Goal: Information Seeking & Learning: Learn about a topic

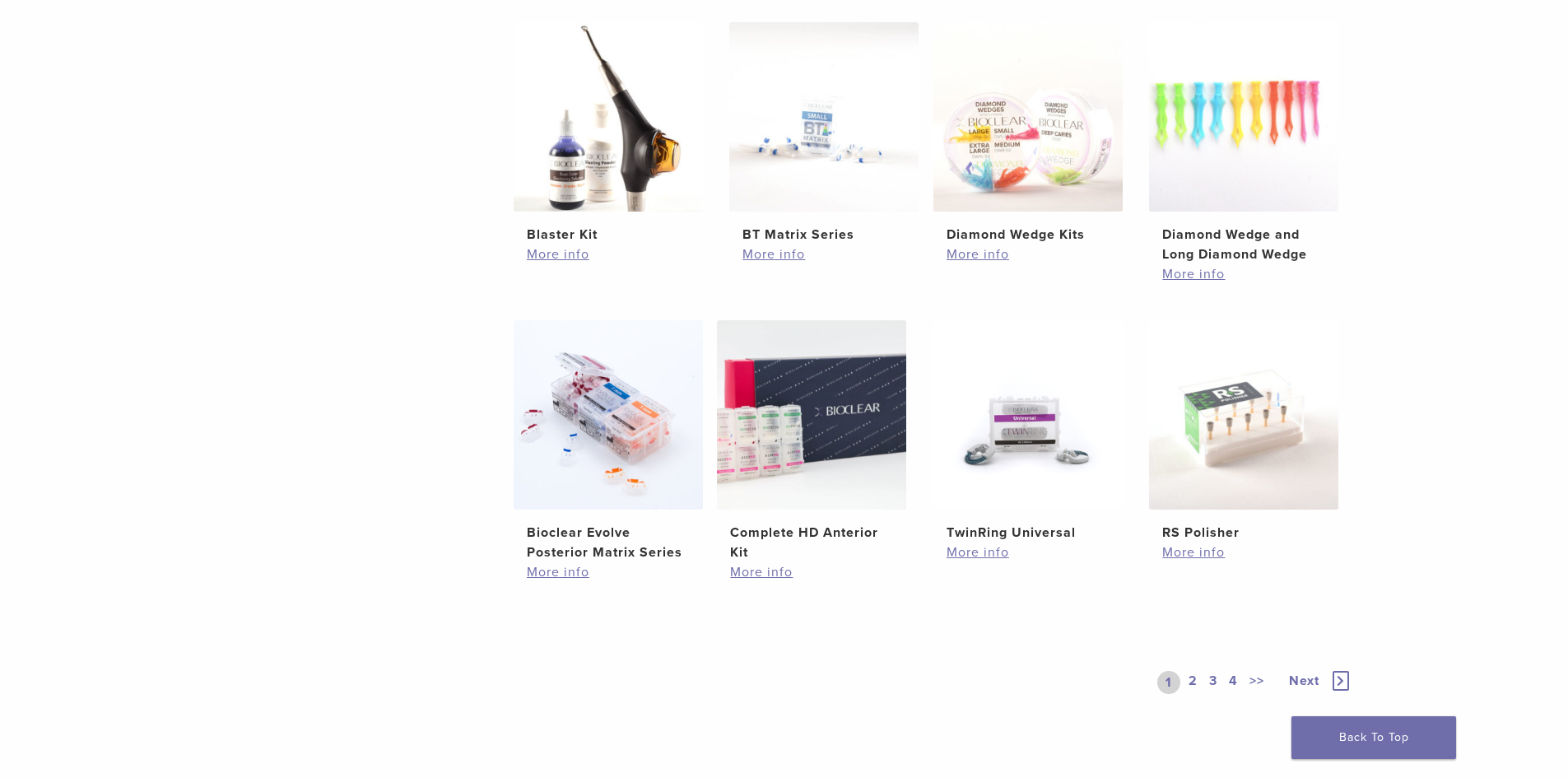
scroll to position [988, 0]
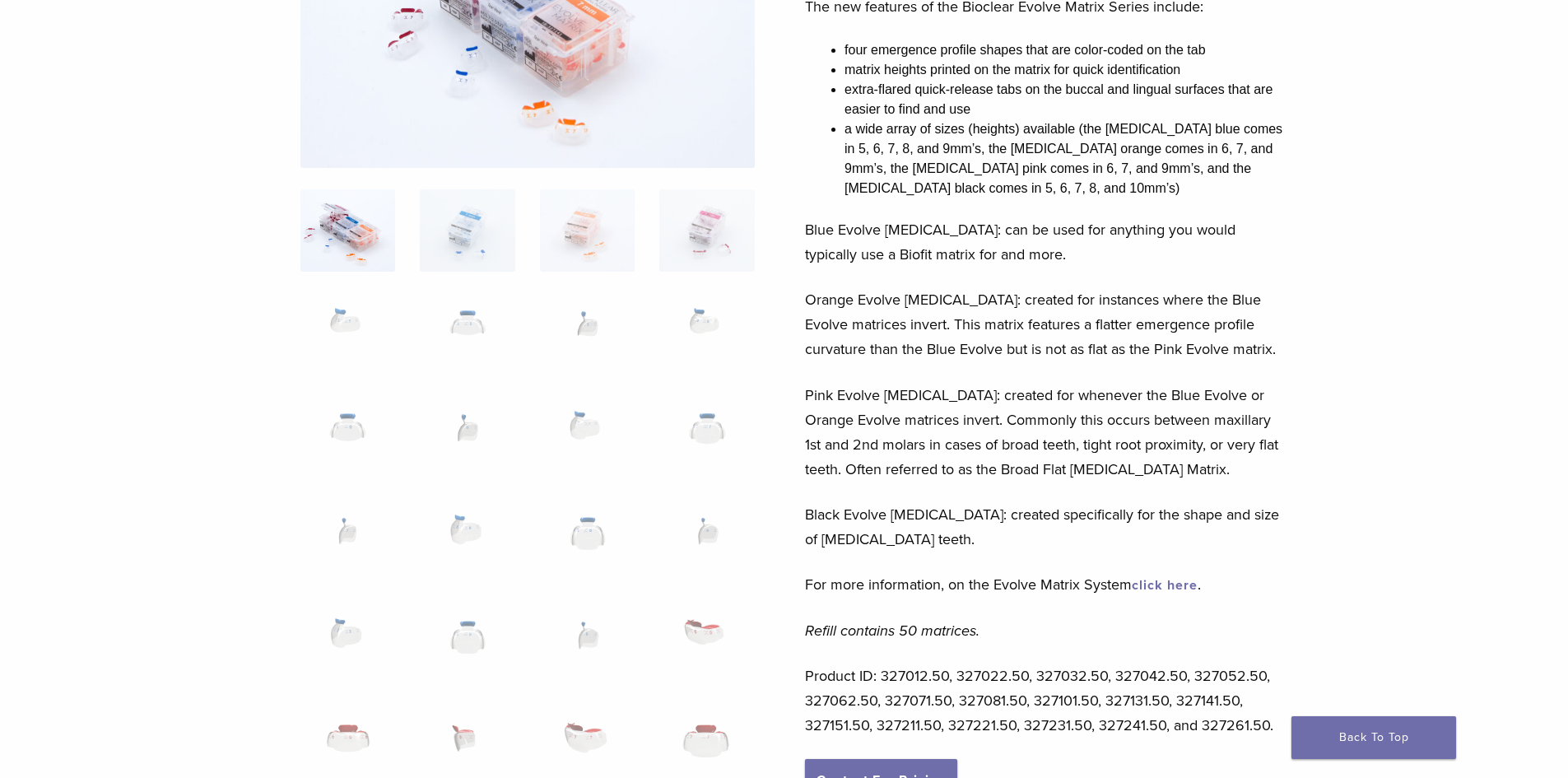
scroll to position [247, 0]
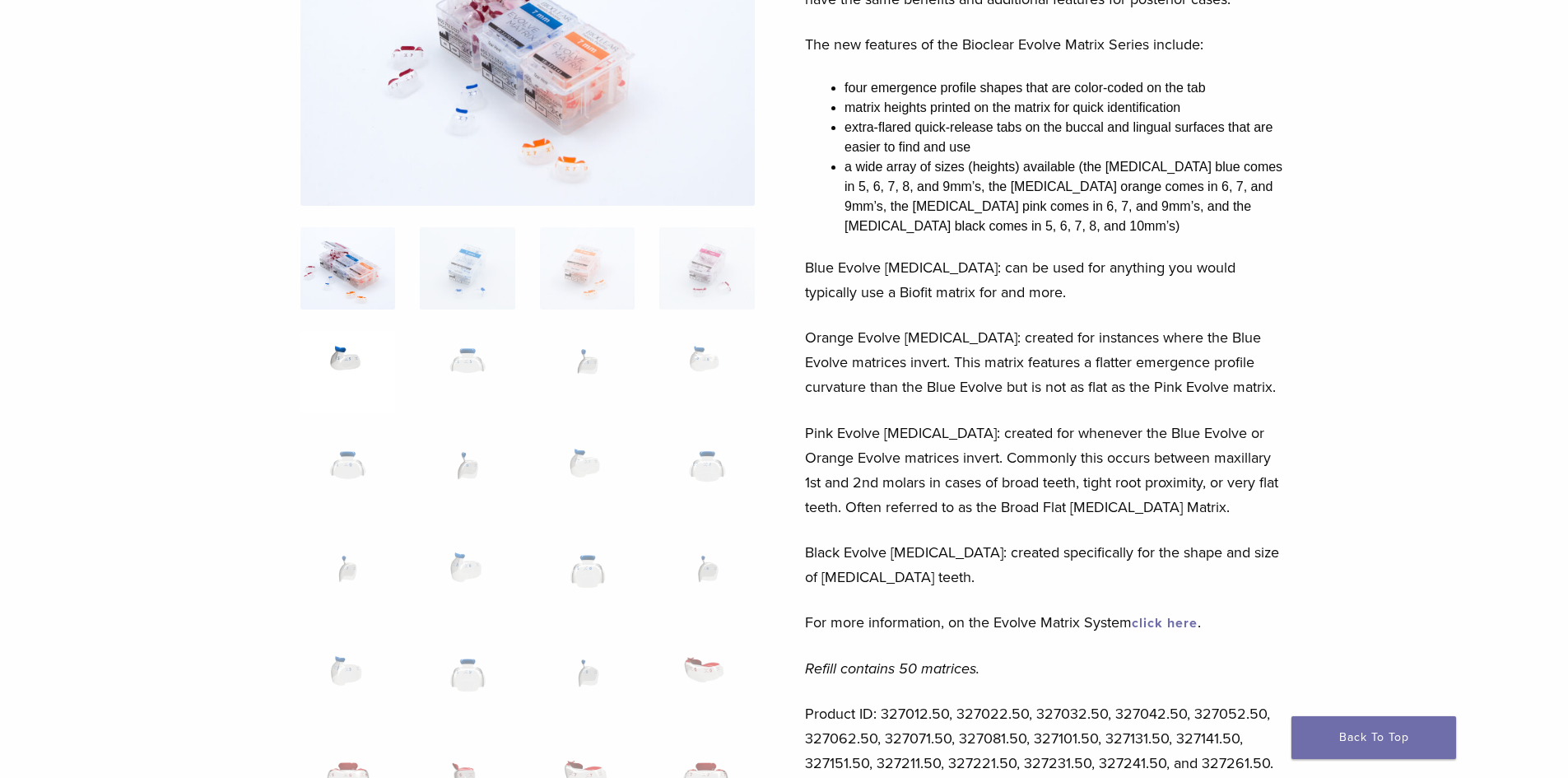
click at [352, 364] on img at bounding box center [347, 372] width 95 height 82
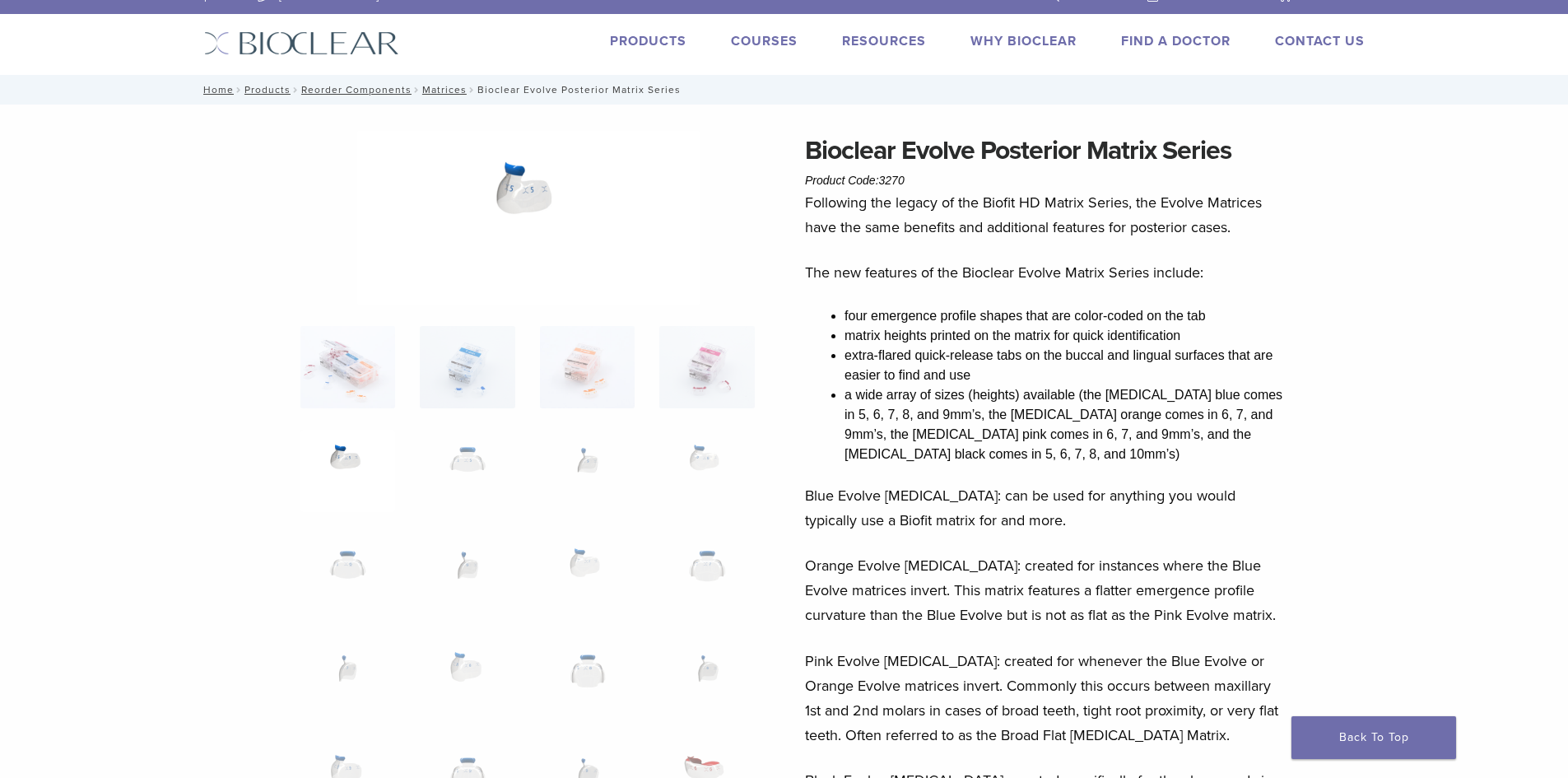
scroll to position [0, 0]
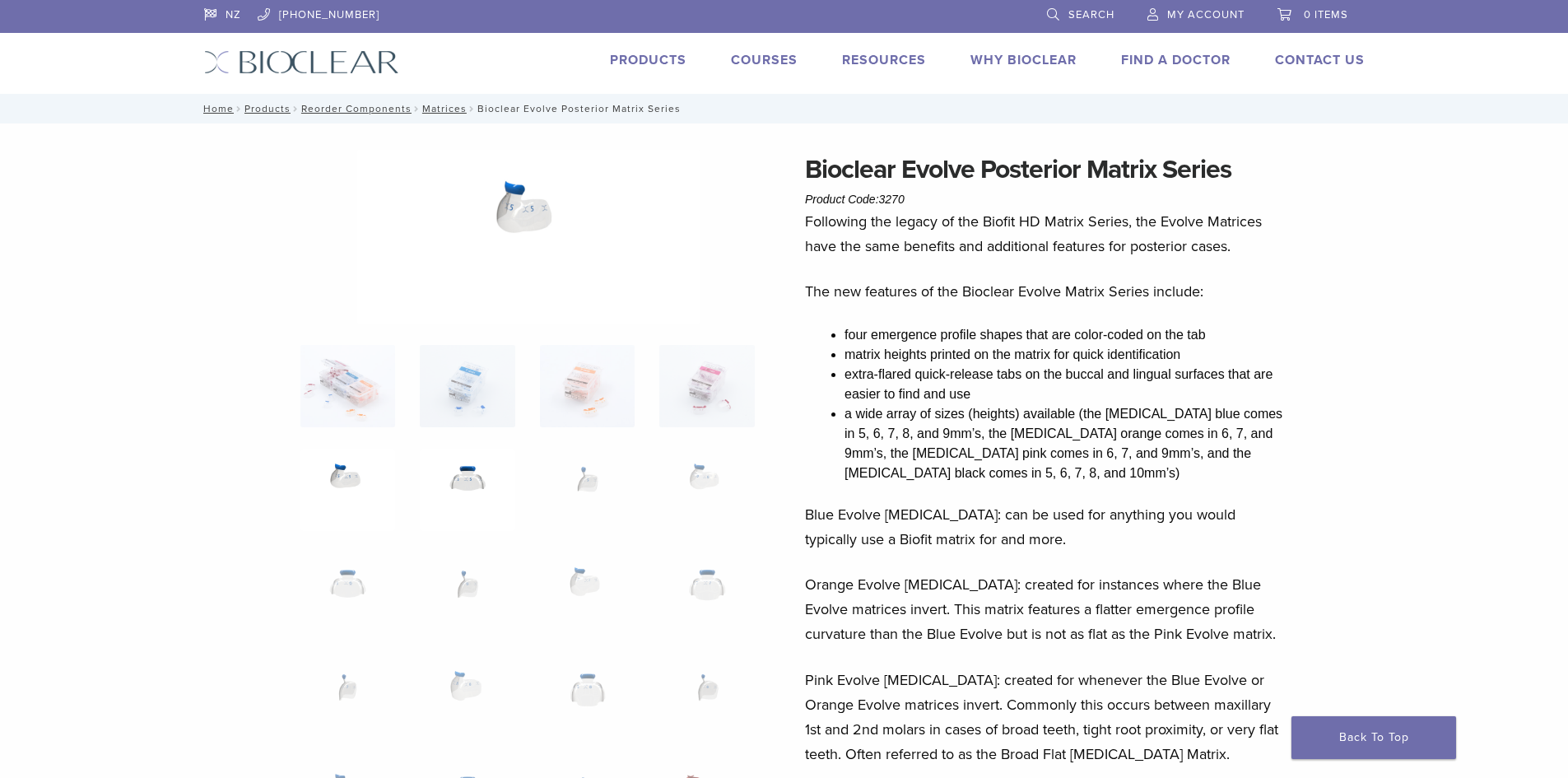
click at [472, 476] on img at bounding box center [467, 490] width 95 height 82
click at [340, 589] on img at bounding box center [347, 594] width 95 height 82
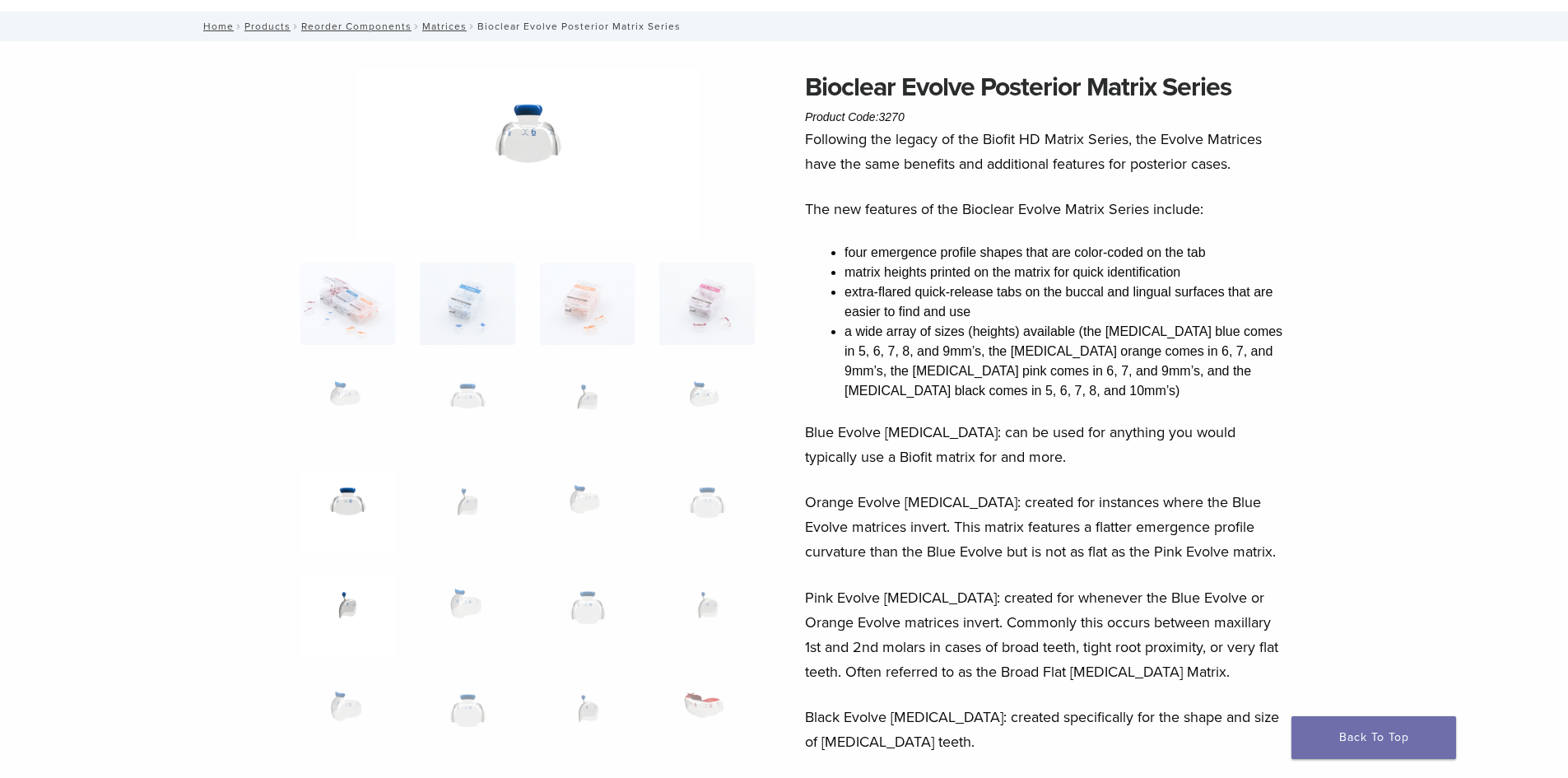
click at [345, 608] on img at bounding box center [347, 616] width 95 height 82
click at [343, 401] on img at bounding box center [347, 407] width 95 height 82
click at [345, 499] on img at bounding box center [347, 511] width 95 height 82
click at [350, 615] on img at bounding box center [347, 616] width 95 height 82
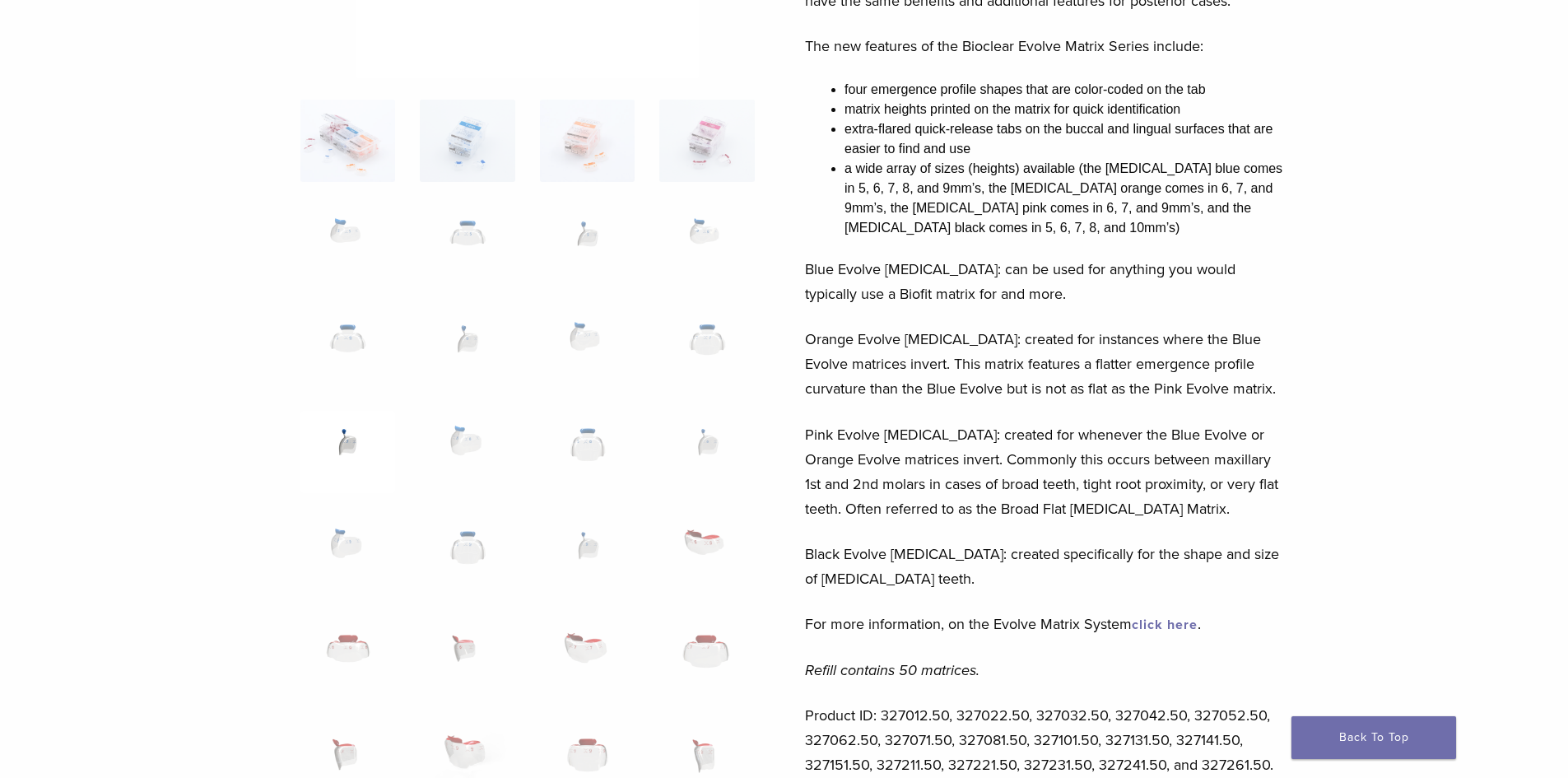
scroll to position [247, 0]
click at [361, 542] on img at bounding box center [347, 553] width 95 height 82
click at [464, 536] on img at bounding box center [467, 553] width 95 height 82
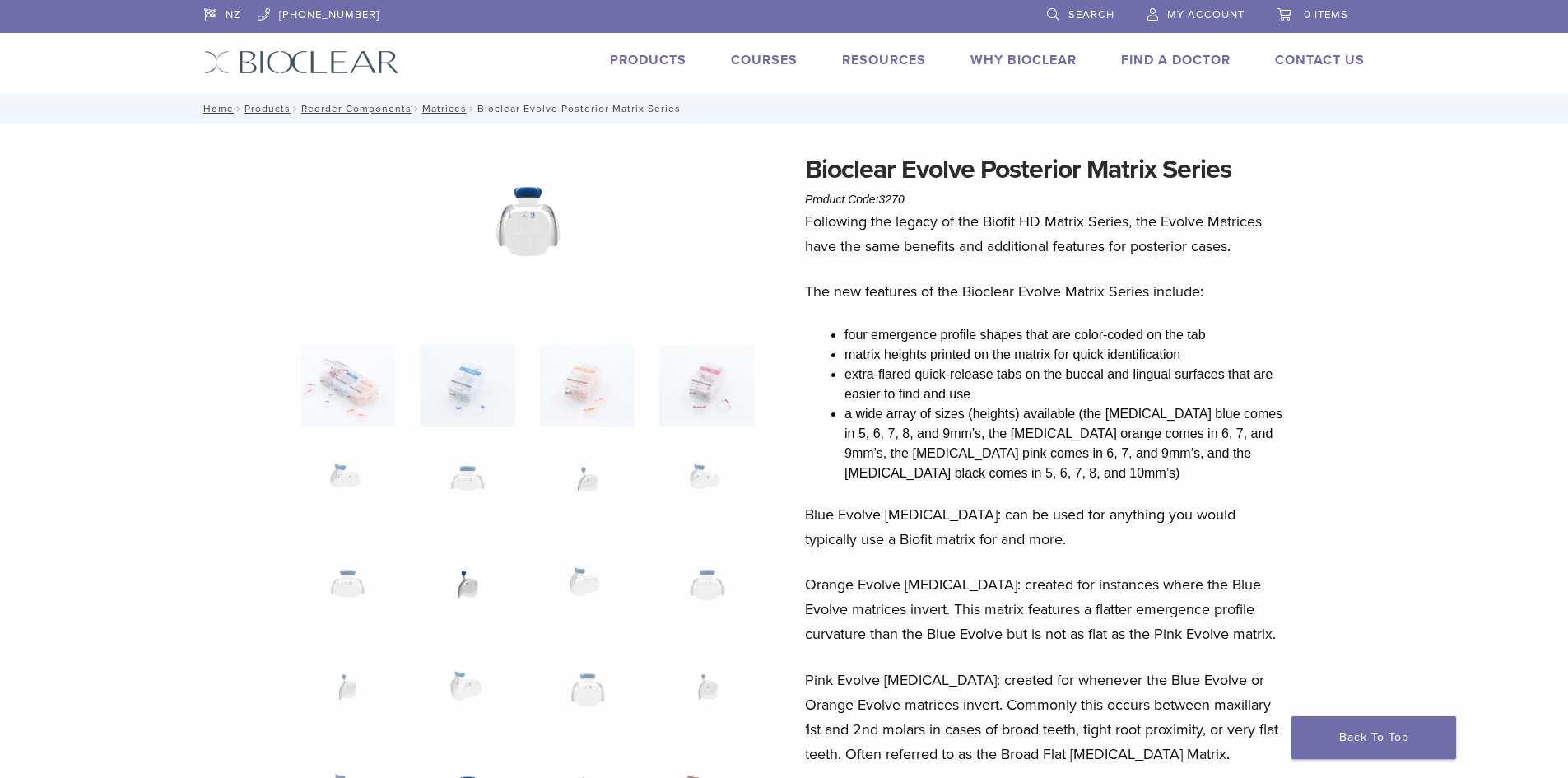
scroll to position [164, 0]
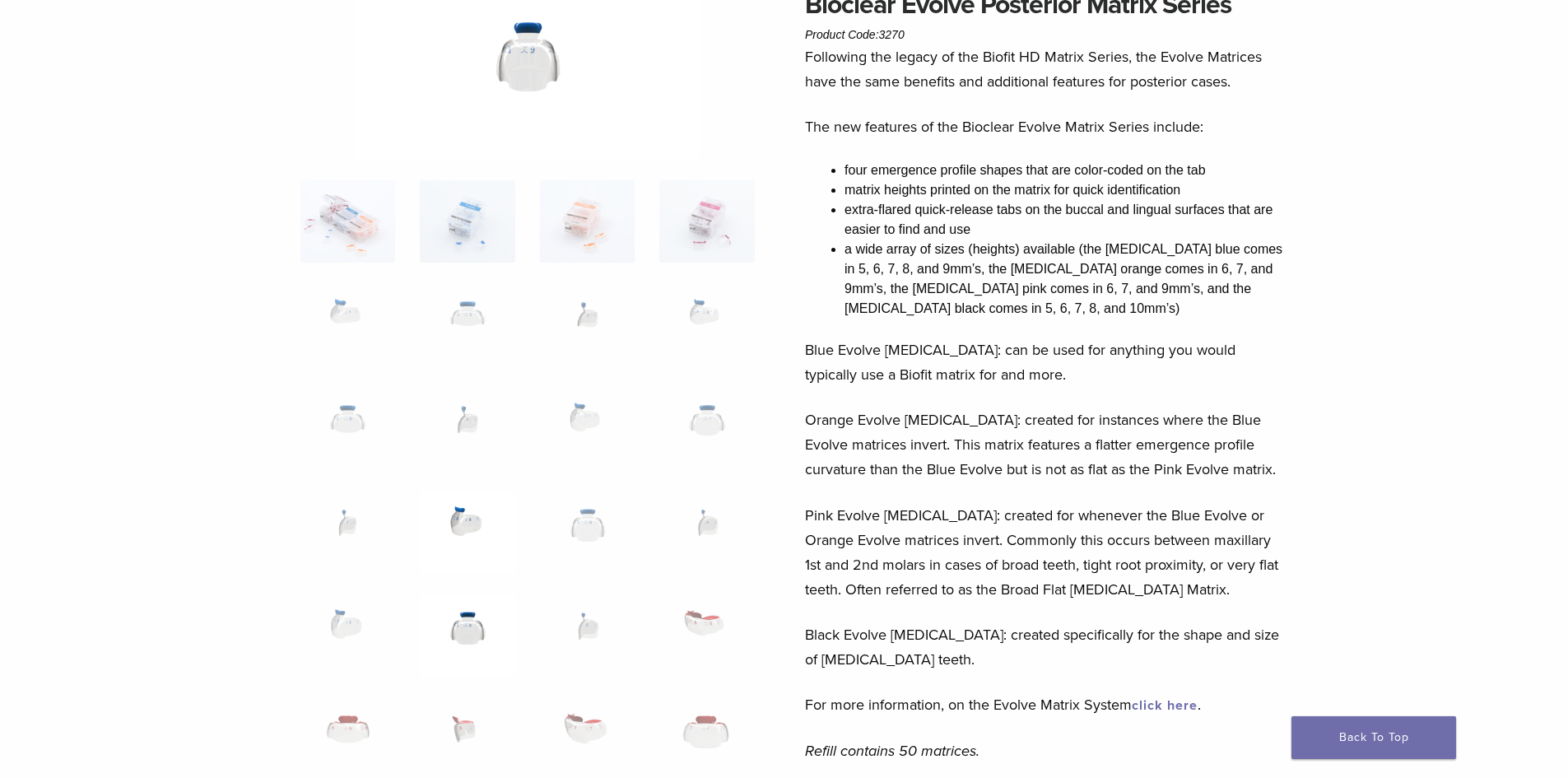
click at [470, 526] on img at bounding box center [467, 532] width 95 height 82
click at [353, 525] on img at bounding box center [347, 532] width 95 height 82
click at [350, 417] on img at bounding box center [347, 429] width 95 height 82
click at [339, 521] on img at bounding box center [347, 532] width 95 height 82
click at [348, 425] on img at bounding box center [347, 429] width 95 height 82
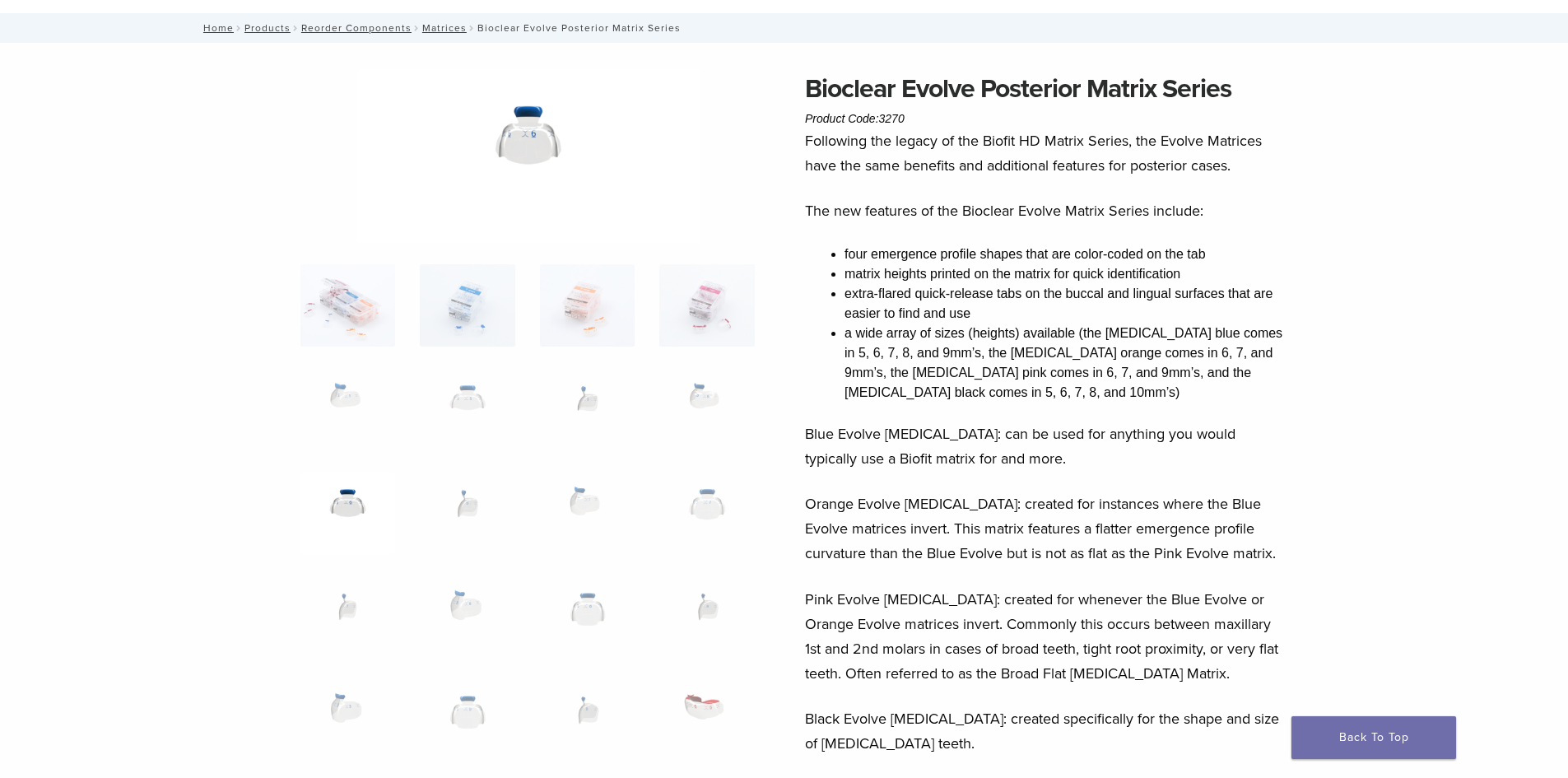
scroll to position [0, 0]
